Goal: Task Accomplishment & Management: Complete application form

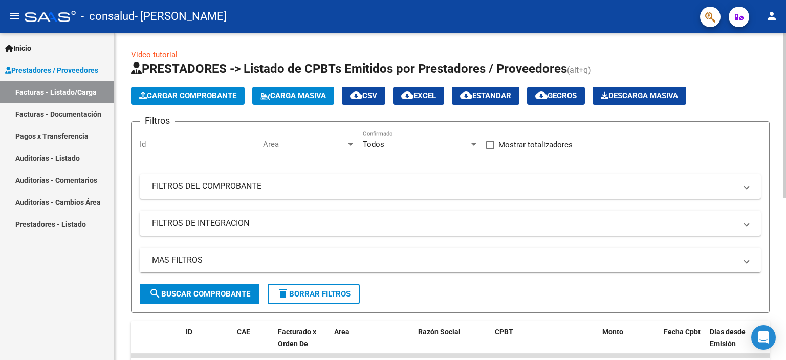
click at [213, 89] on button "Cargar Comprobante" at bounding box center [188, 96] width 114 height 18
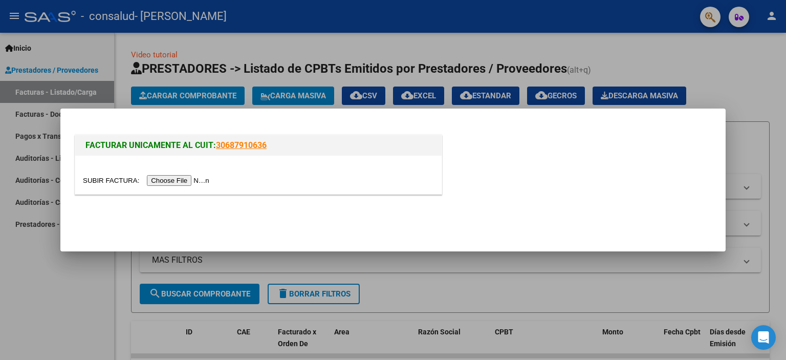
click at [168, 178] on input "file" at bounding box center [148, 180] width 130 height 11
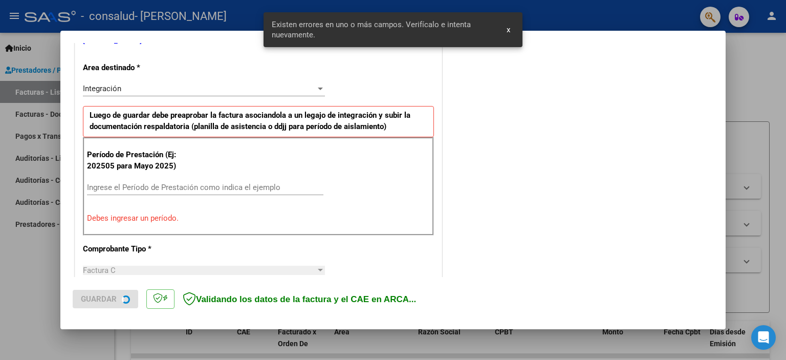
scroll to position [239, 0]
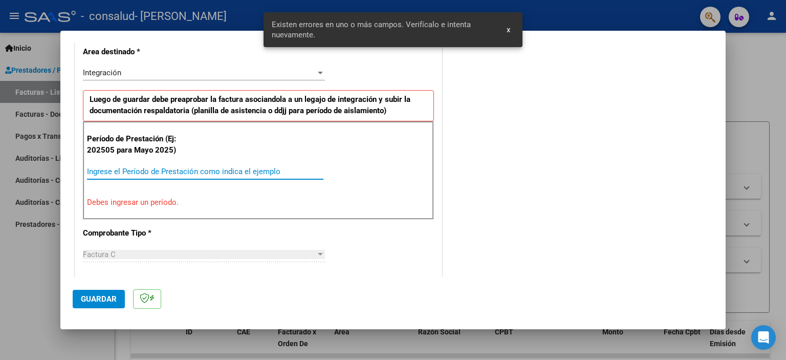
click at [162, 167] on input "Ingrese el Período de Prestación como indica el ejemplo" at bounding box center [205, 171] width 237 height 9
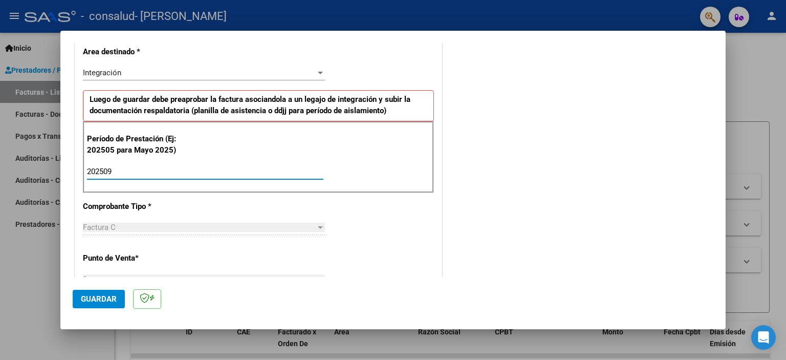
type input "202509"
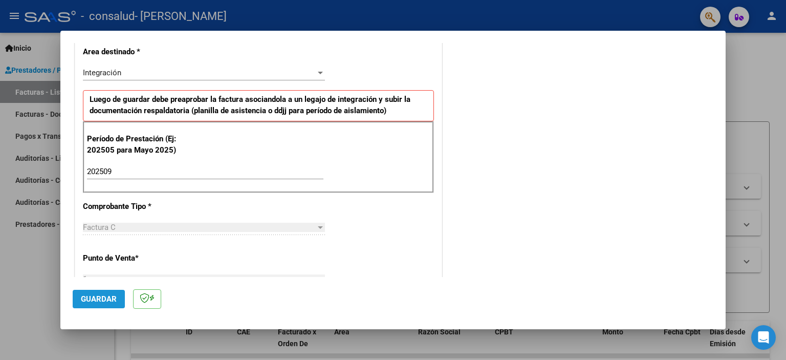
click at [96, 293] on button "Guardar" at bounding box center [99, 299] width 52 height 18
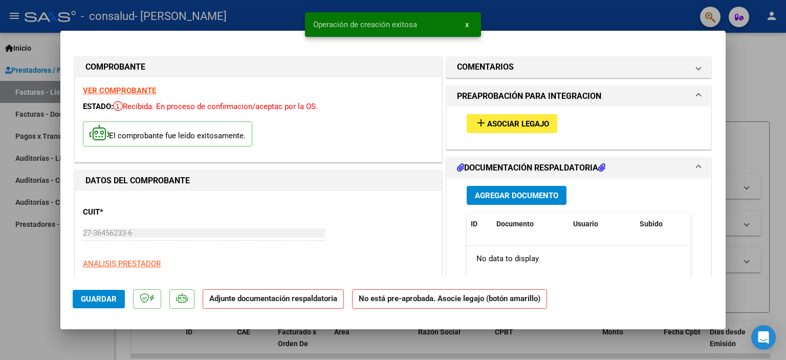
click at [512, 125] on span "Asociar Legajo" at bounding box center [518, 123] width 62 height 9
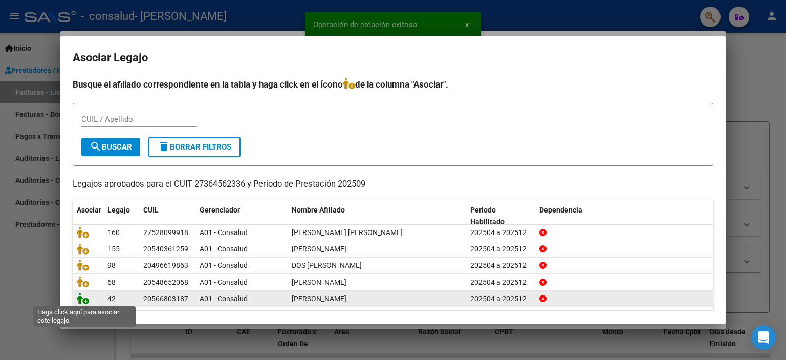
click at [83, 303] on icon at bounding box center [83, 298] width 12 height 11
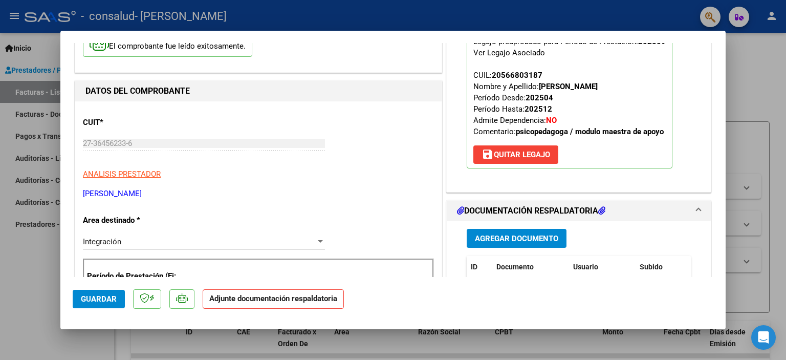
scroll to position [154, 0]
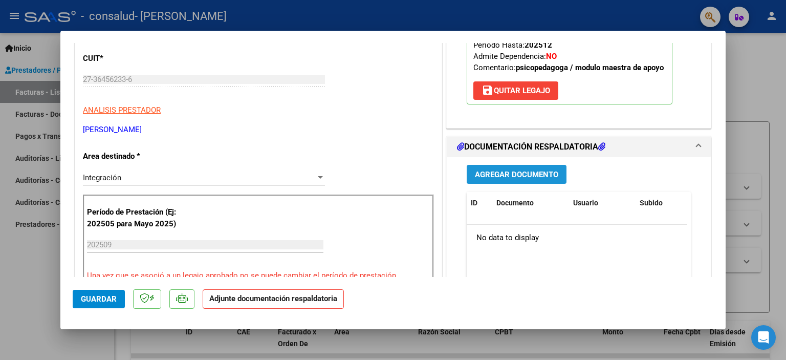
click at [500, 175] on span "Agregar Documento" at bounding box center [516, 174] width 83 height 9
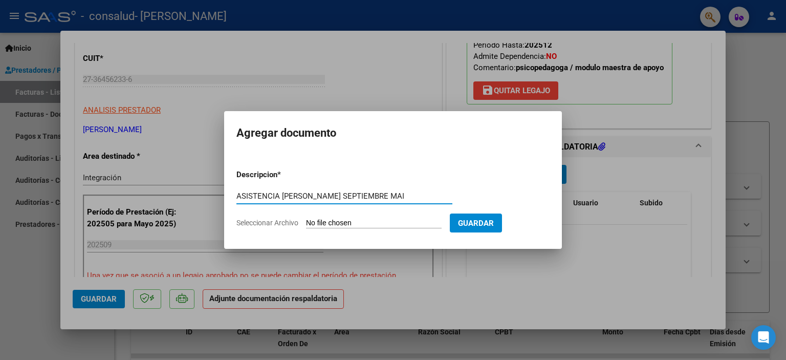
type input "ASISTENCIA [PERSON_NAME] SEPTIEMBRE MAI"
click at [373, 226] on input "Seleccionar Archivo" at bounding box center [374, 224] width 136 height 10
type input "C:\fakepath\[PERSON_NAME] ASISTENCIA MAI SEPTIEMBRE .pdf"
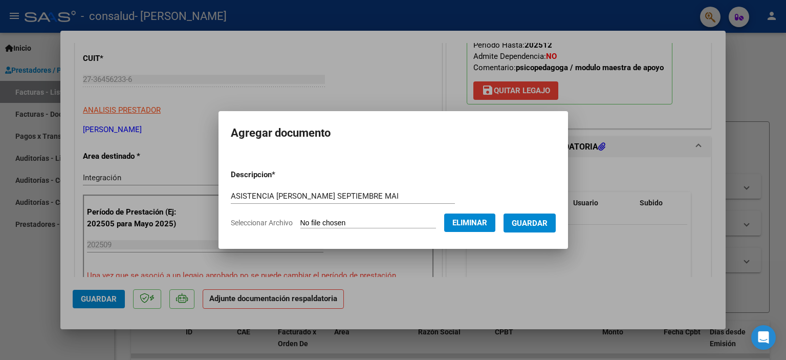
click at [539, 223] on span "Guardar" at bounding box center [530, 223] width 36 height 9
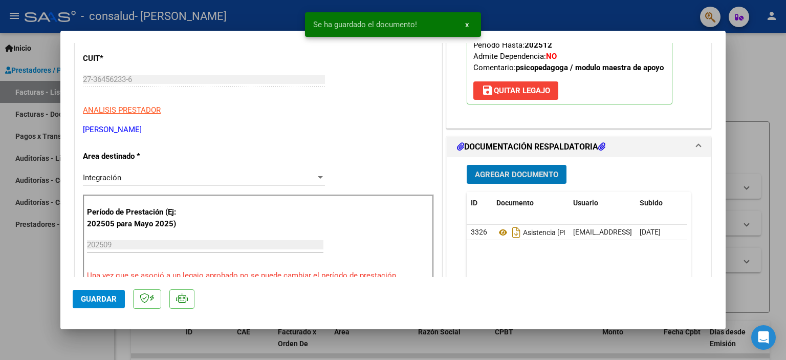
click at [96, 298] on span "Guardar" at bounding box center [99, 298] width 36 height 9
click at [755, 69] on div at bounding box center [393, 180] width 786 height 360
type input "$ 0,00"
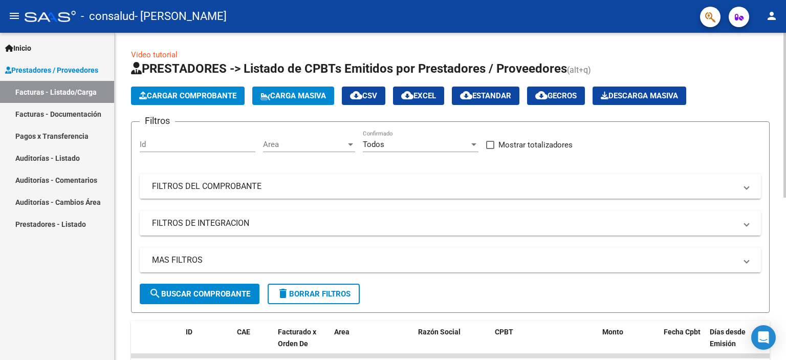
click at [151, 99] on span "Cargar Comprobante" at bounding box center [187, 95] width 97 height 9
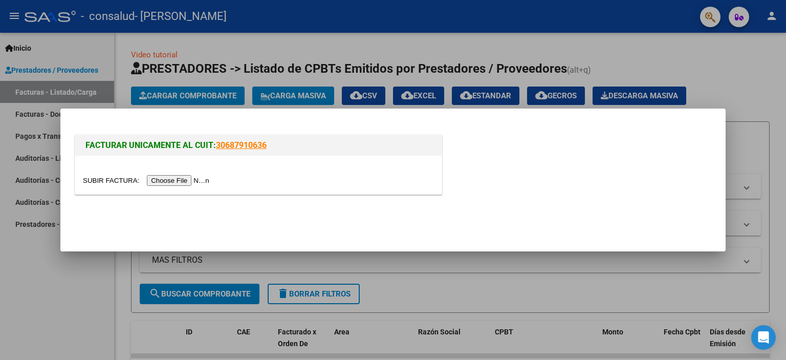
click at [203, 182] on input "file" at bounding box center [148, 180] width 130 height 11
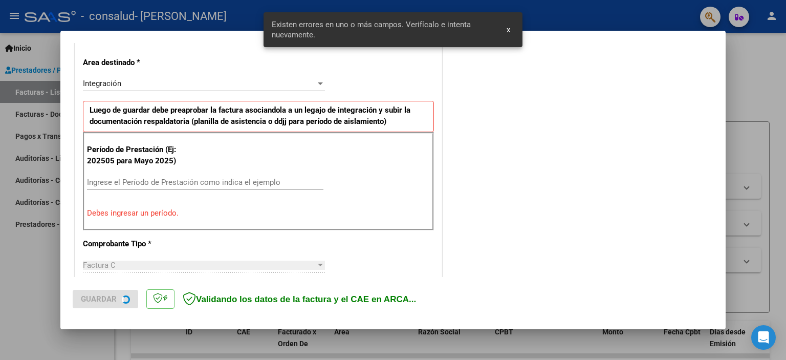
scroll to position [239, 0]
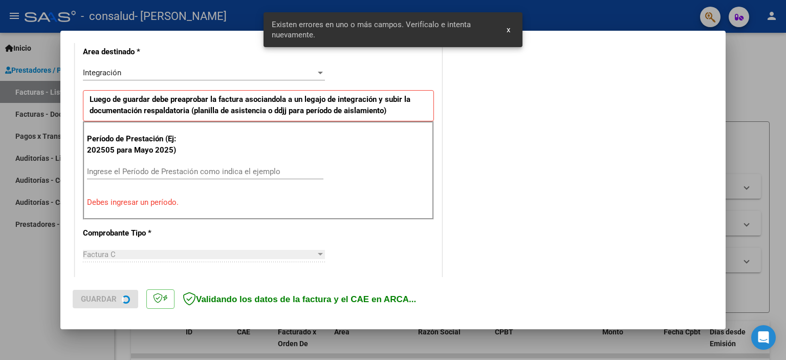
click at [209, 167] on input "Ingrese el Período de Prestación como indica el ejemplo" at bounding box center [205, 171] width 237 height 9
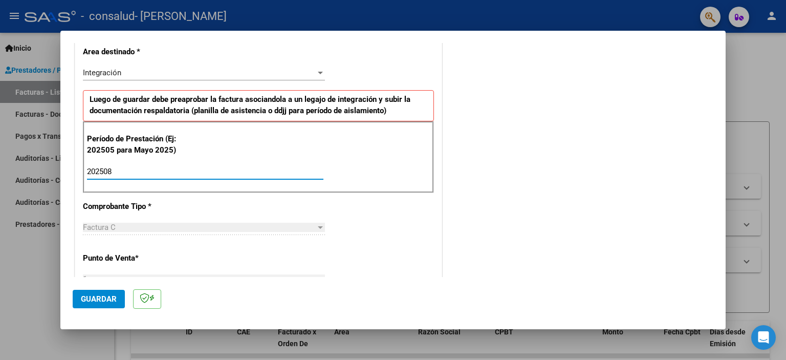
type input "202508"
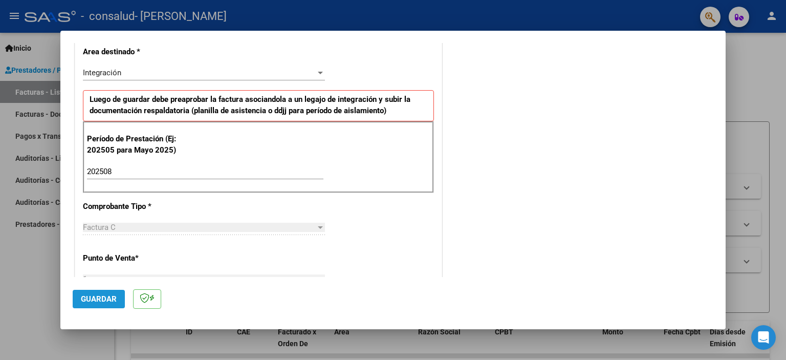
click at [103, 302] on span "Guardar" at bounding box center [99, 298] width 36 height 9
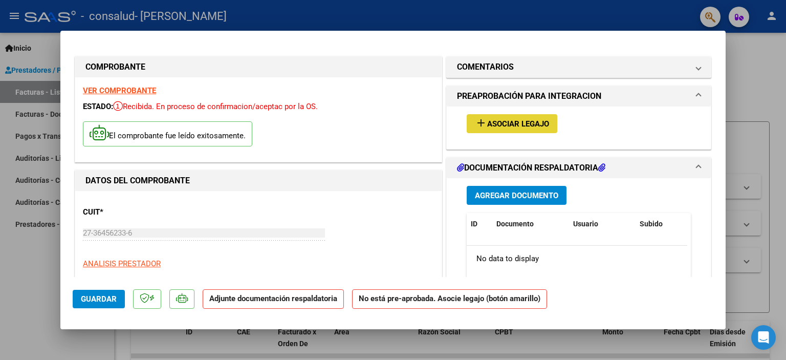
click at [506, 121] on span "Asociar Legajo" at bounding box center [518, 123] width 62 height 9
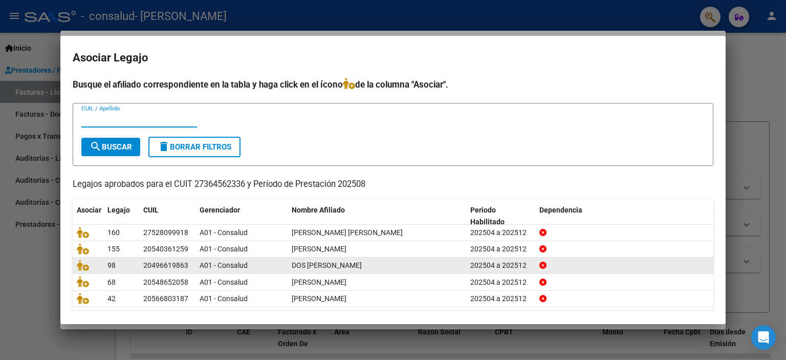
scroll to position [32, 0]
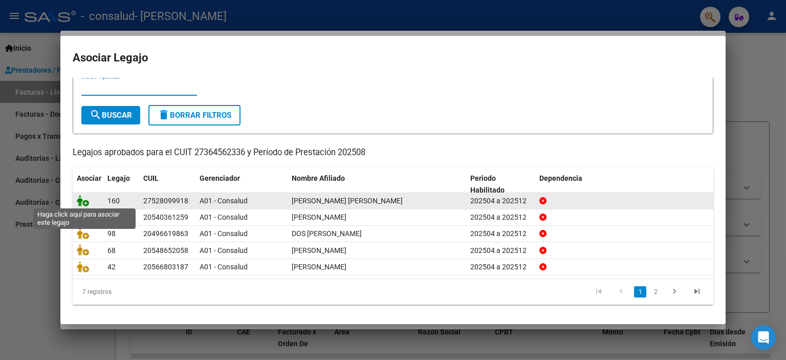
click at [82, 201] on icon at bounding box center [83, 200] width 12 height 11
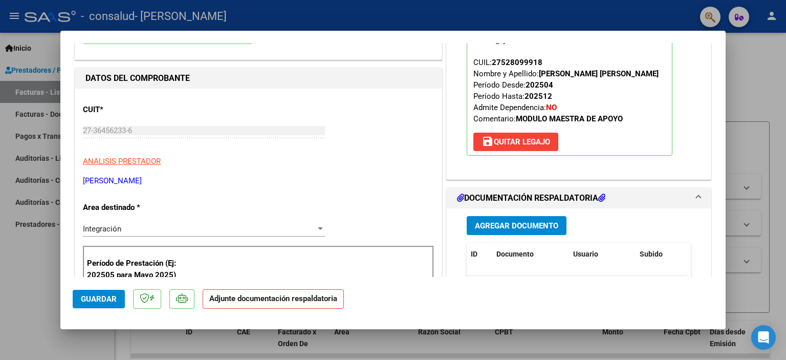
scroll to position [154, 0]
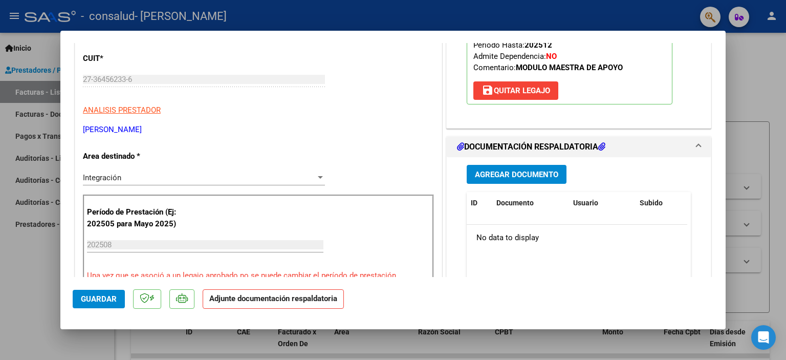
click at [534, 173] on span "Agregar Documento" at bounding box center [516, 174] width 83 height 9
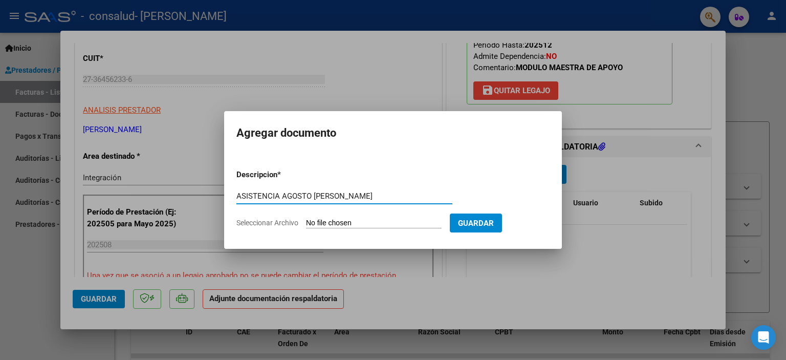
type input "ASISTENCIA AGOSTO [PERSON_NAME]"
click at [326, 223] on input "Seleccionar Archivo" at bounding box center [374, 224] width 136 height 10
type input "C:\fakepath\[PERSON_NAME] ASISTENCIA [PERSON_NAME] .pdf"
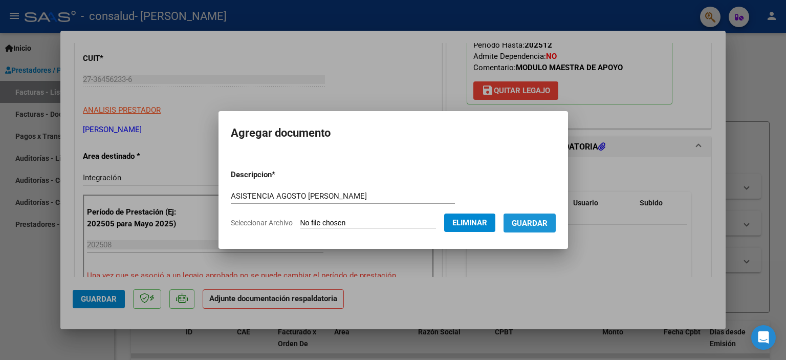
click at [548, 225] on span "Guardar" at bounding box center [530, 223] width 36 height 9
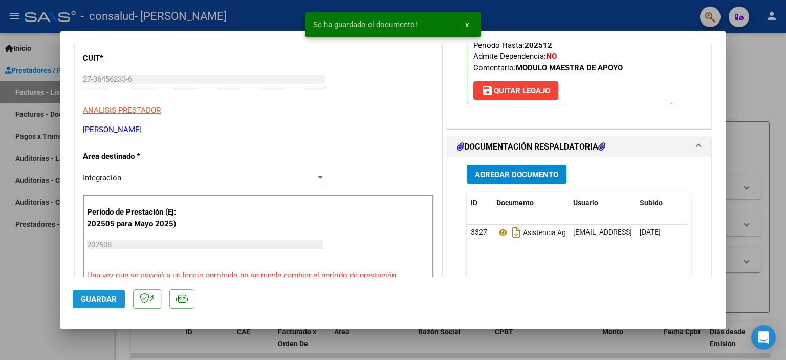
click at [97, 305] on button "Guardar" at bounding box center [99, 299] width 52 height 18
click at [746, 63] on div at bounding box center [393, 180] width 786 height 360
type input "$ 0,00"
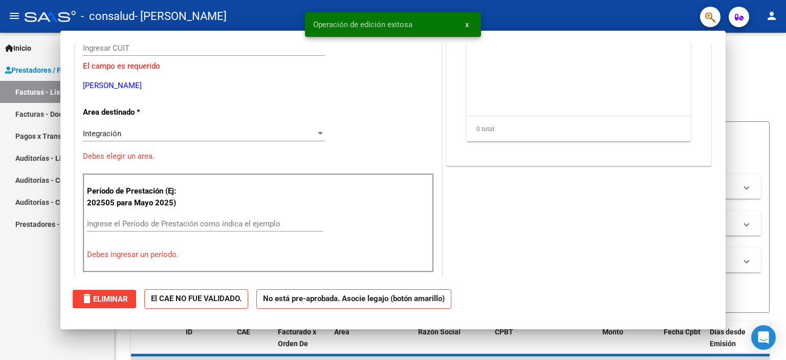
scroll to position [122, 0]
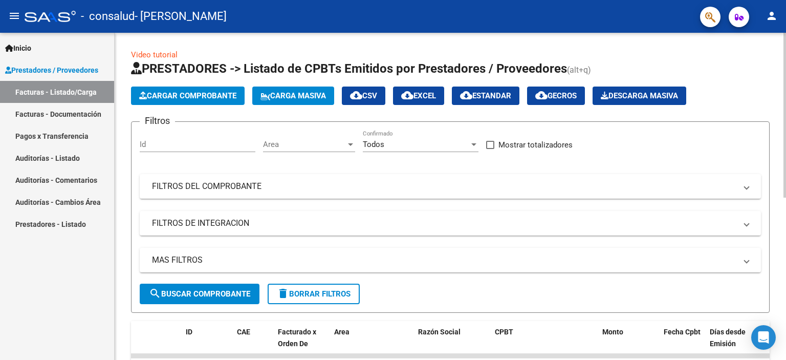
click at [165, 99] on span "Cargar Comprobante" at bounding box center [187, 95] width 97 height 9
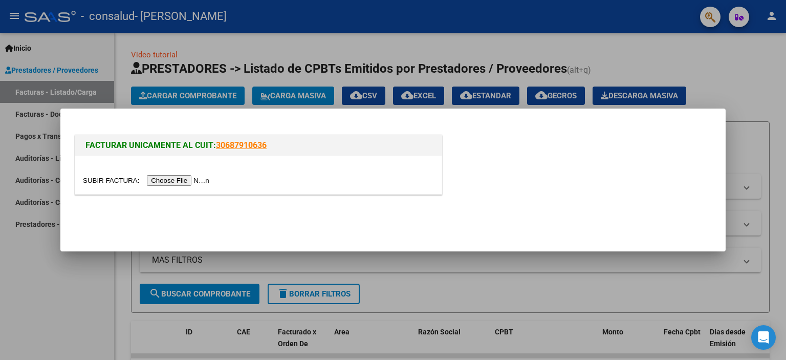
click at [186, 181] on input "file" at bounding box center [148, 180] width 130 height 11
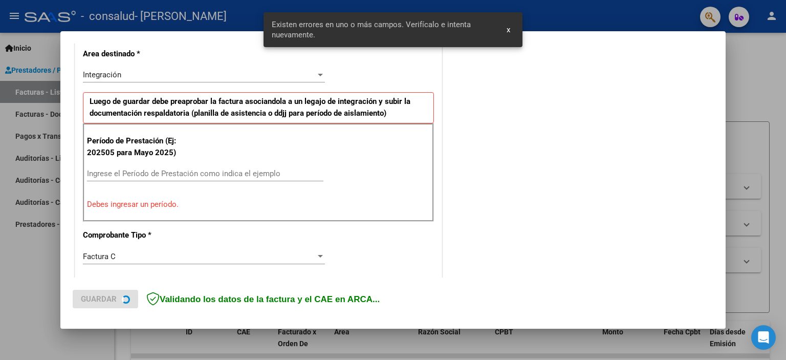
scroll to position [239, 0]
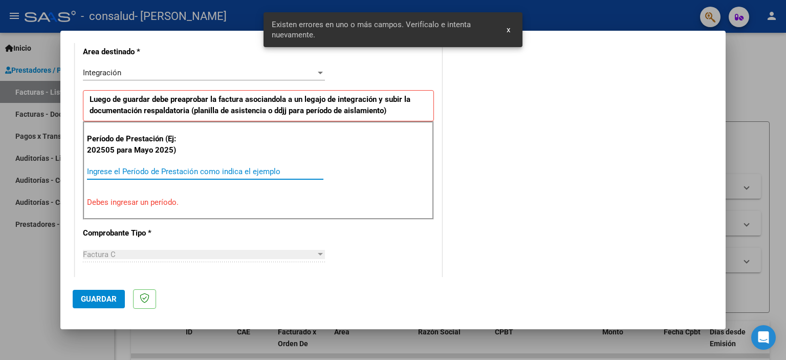
click at [236, 169] on input "Ingrese el Período de Prestación como indica el ejemplo" at bounding box center [205, 171] width 237 height 9
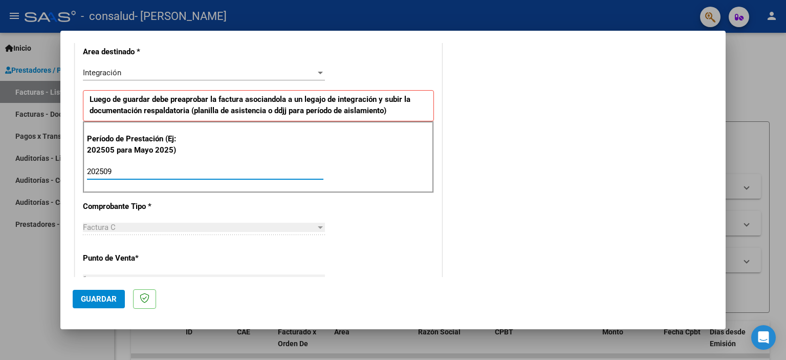
type input "202509"
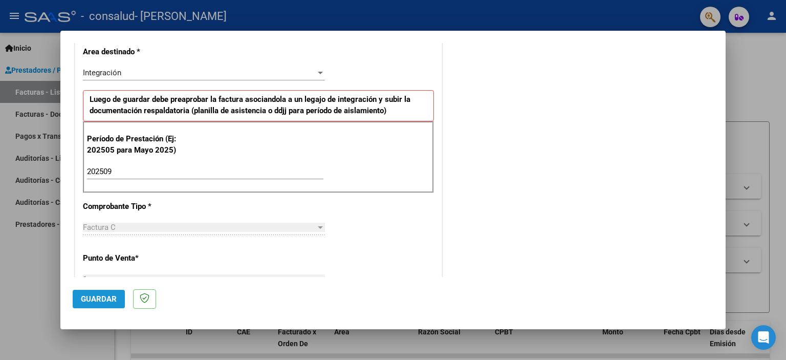
click at [109, 290] on button "Guardar" at bounding box center [99, 299] width 52 height 18
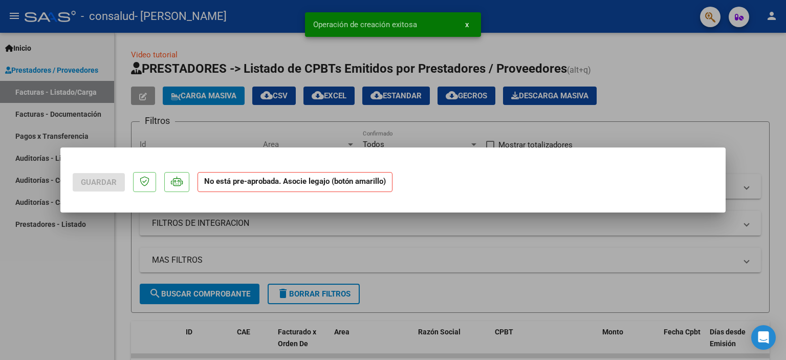
scroll to position [0, 0]
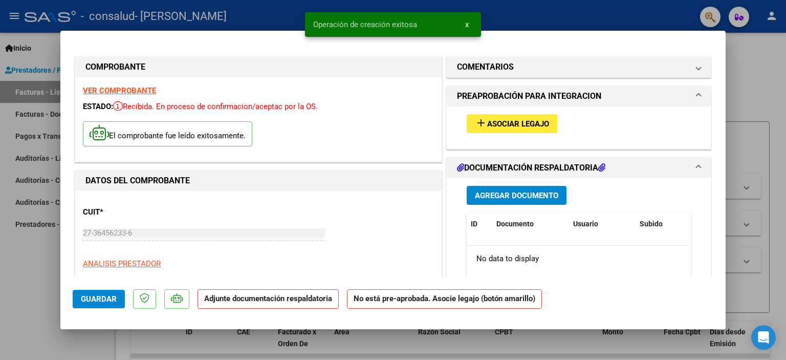
click at [497, 129] on button "add Asociar Legajo" at bounding box center [512, 123] width 91 height 19
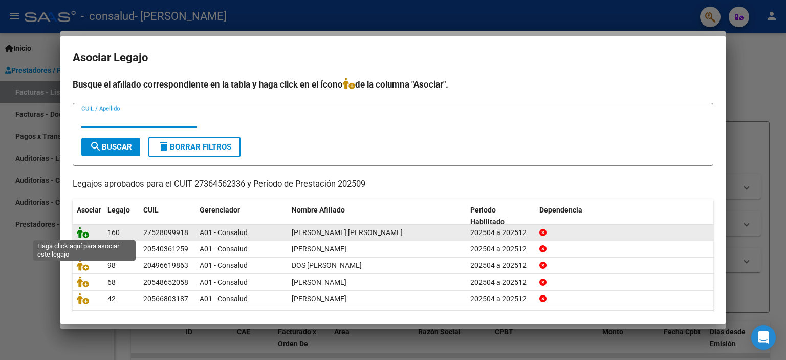
click at [86, 235] on icon at bounding box center [83, 232] width 12 height 11
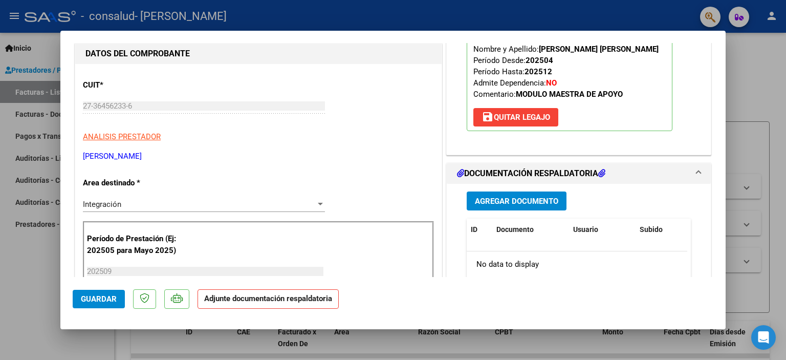
scroll to position [205, 0]
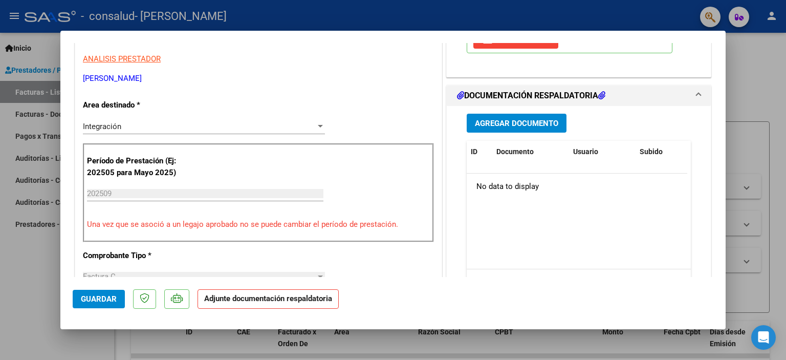
click at [489, 124] on span "Agregar Documento" at bounding box center [516, 123] width 83 height 9
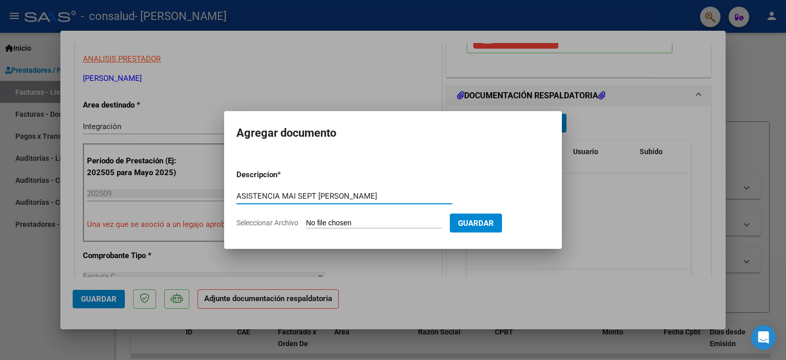
type input "ASISTENCIA MAI SEPT [PERSON_NAME]"
click at [356, 222] on input "Seleccionar Archivo" at bounding box center [374, 224] width 136 height 10
click at [356, 221] on input "Seleccionar Archivo" at bounding box center [374, 224] width 136 height 10
type input "C:\fakepath\[PERSON_NAME] ASISTENCIA SEPT MAI.pdf"
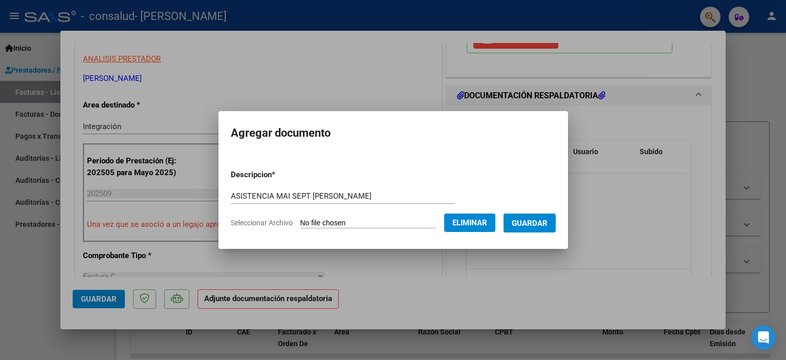
click at [541, 218] on span "Guardar" at bounding box center [530, 222] width 36 height 9
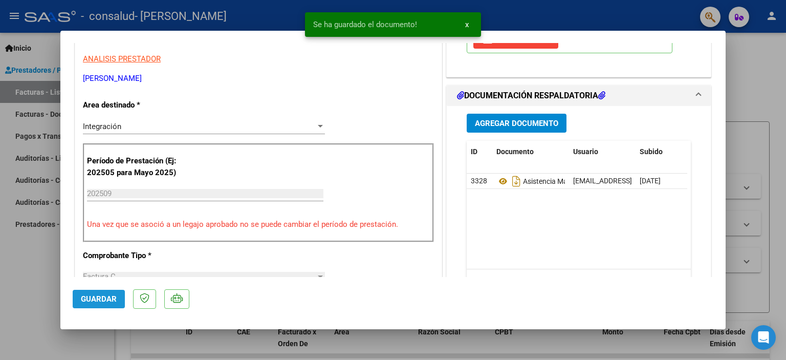
click at [101, 300] on span "Guardar" at bounding box center [99, 298] width 36 height 9
click at [752, 84] on div at bounding box center [393, 180] width 786 height 360
type input "$ 0,00"
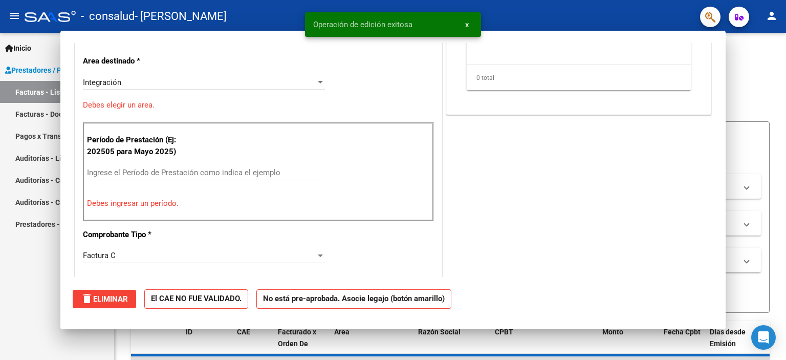
scroll to position [174, 0]
